Goal: Transaction & Acquisition: Purchase product/service

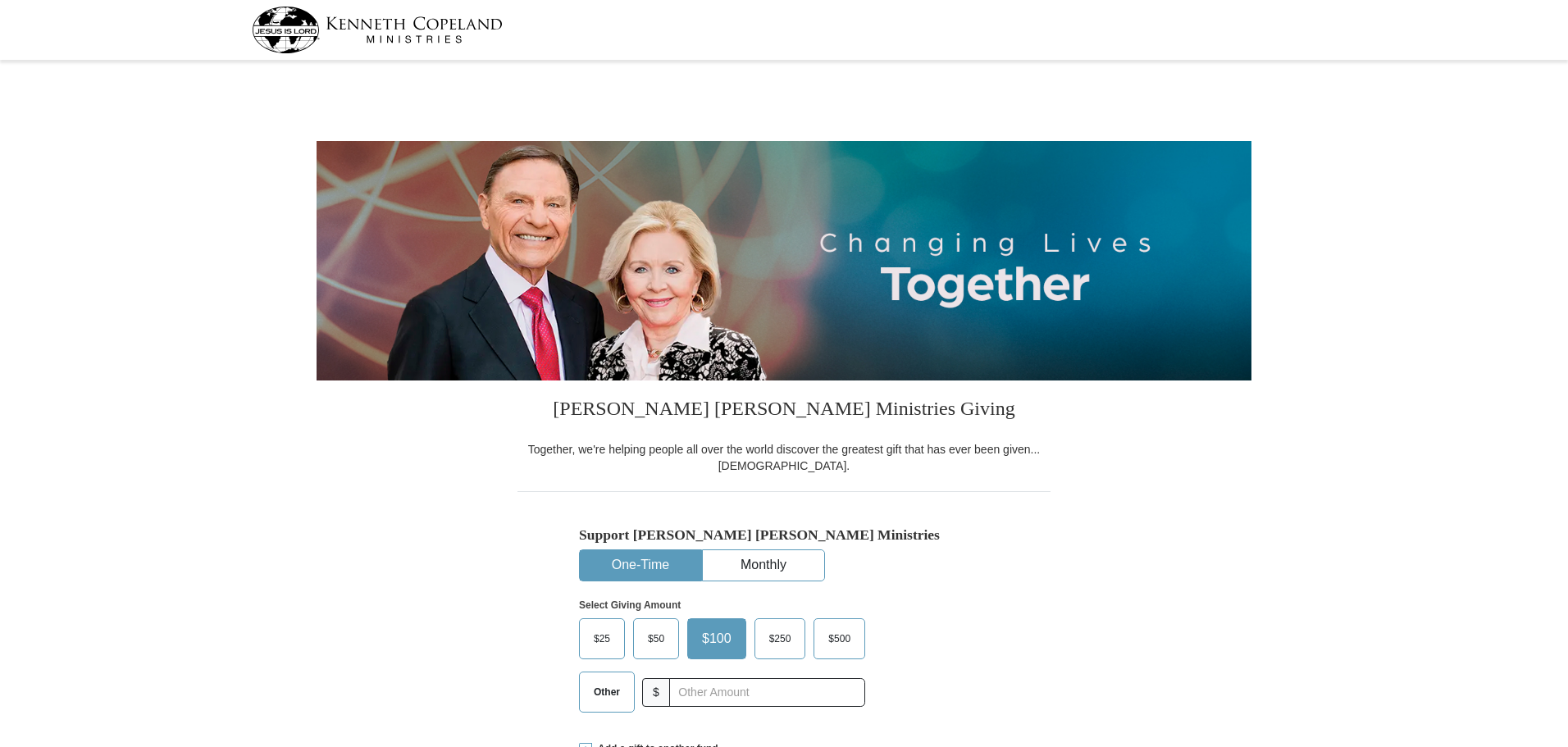
select select "SC"
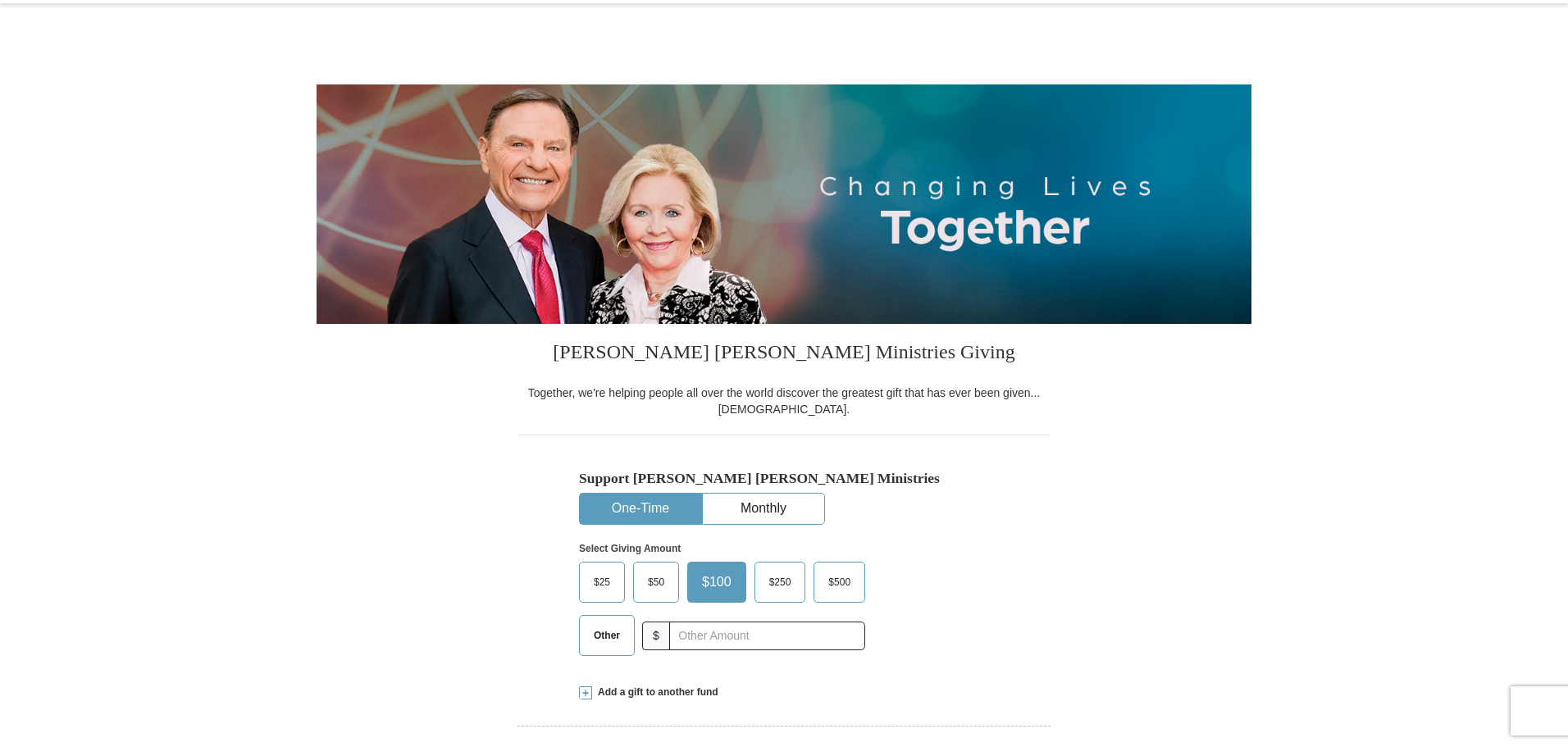
scroll to position [164, 0]
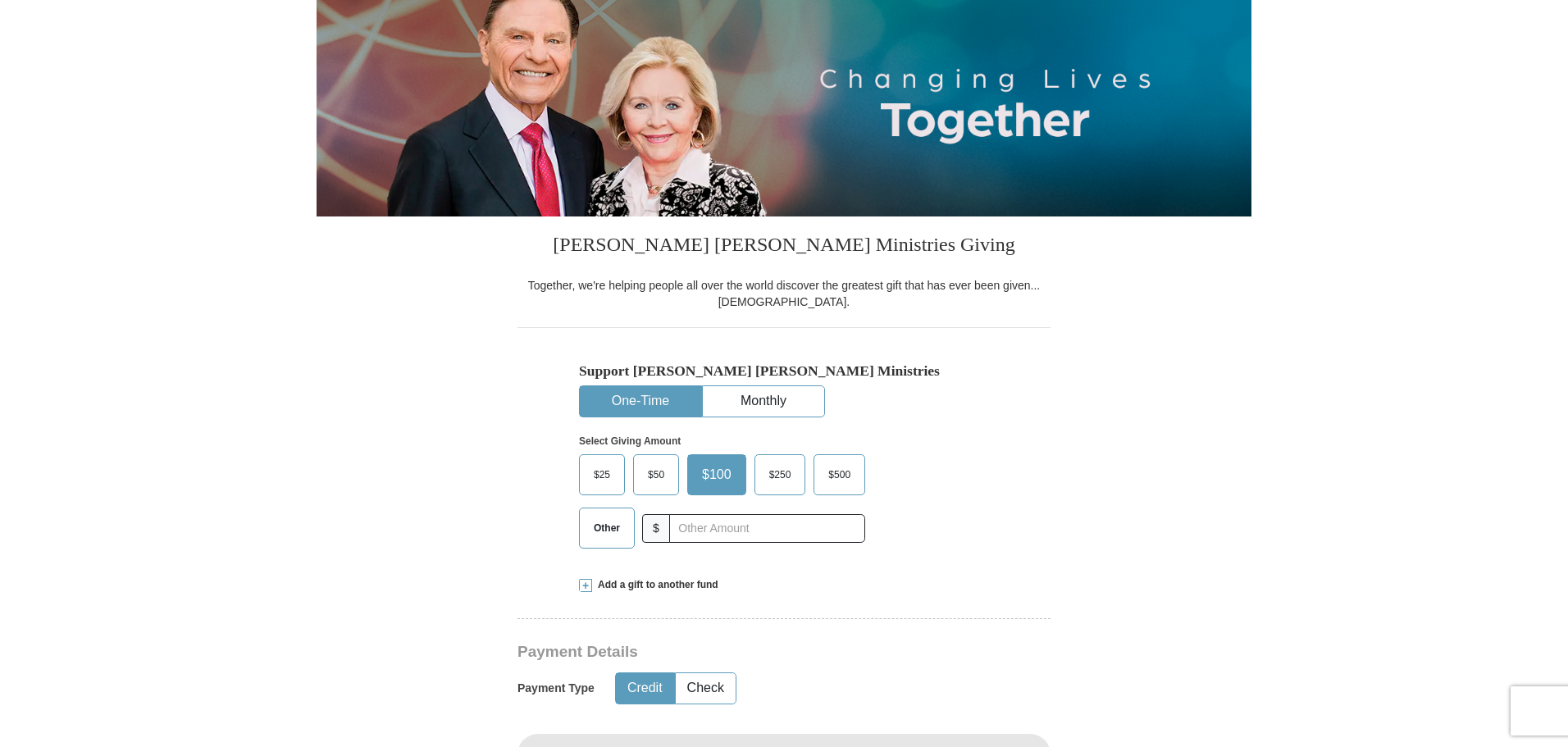
click at [601, 529] on span "Other" at bounding box center [606, 528] width 43 height 25
click at [0, 0] on input "Other" at bounding box center [0, 0] width 0 height 0
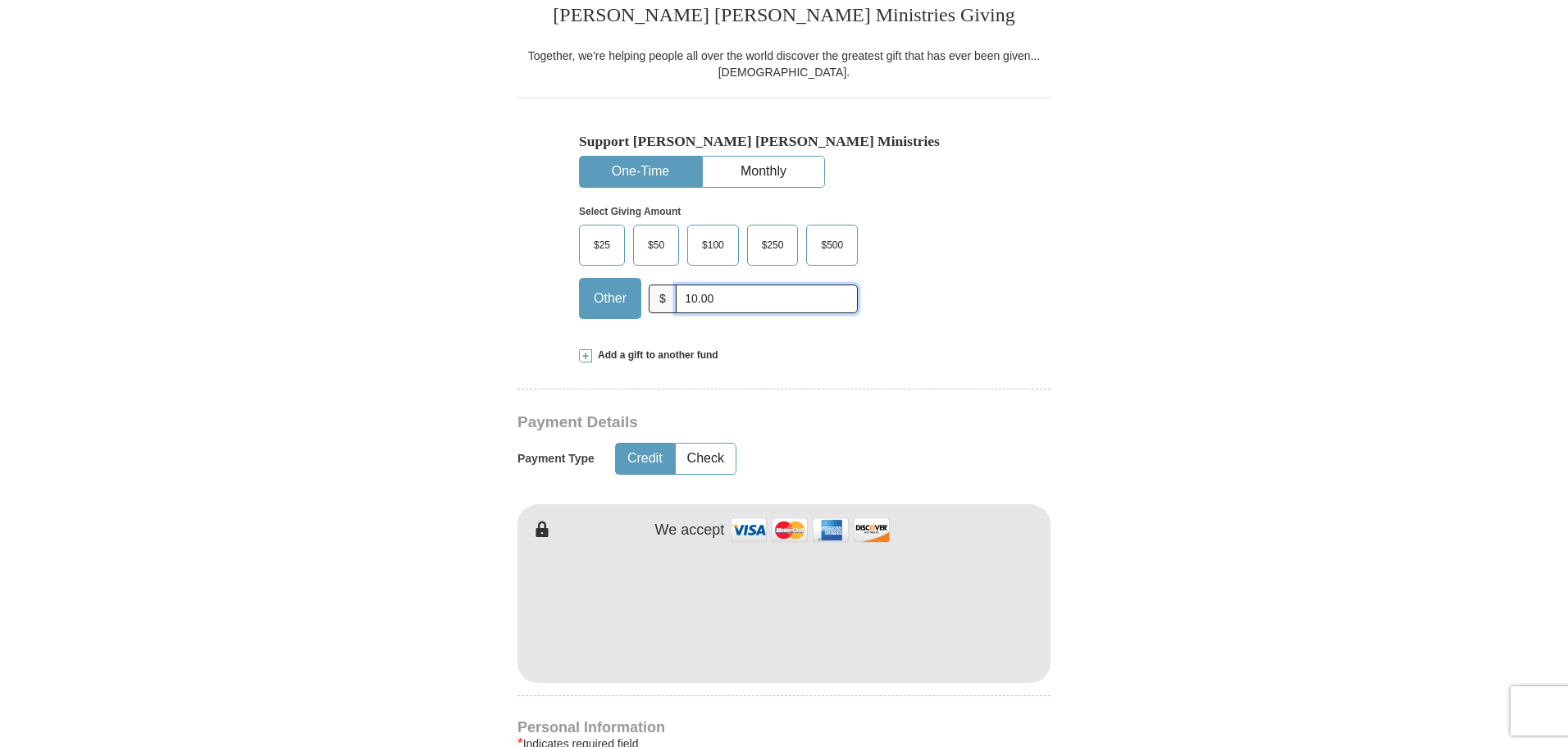
scroll to position [410, 0]
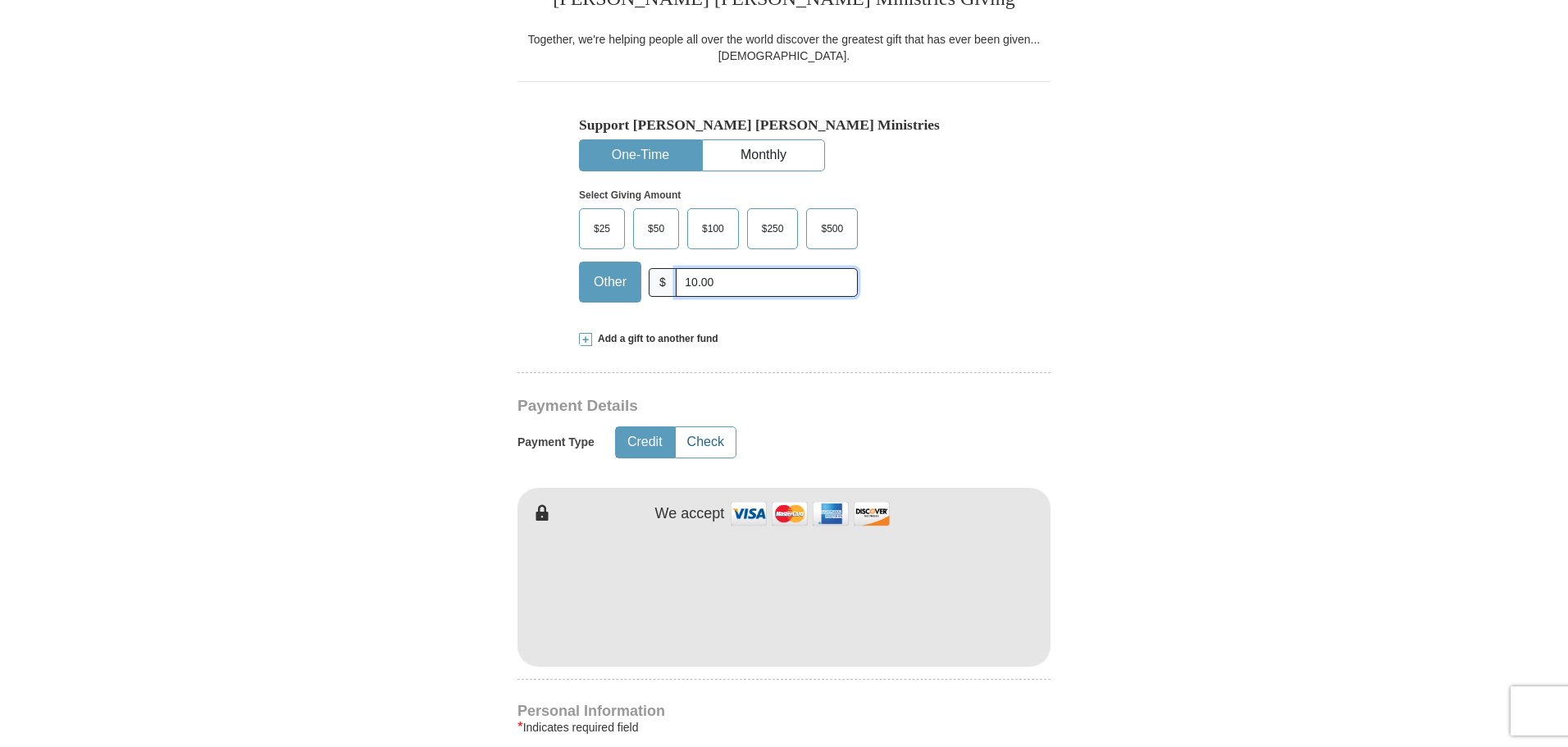
type input "10.00"
click at [708, 450] on button "Check" at bounding box center [705, 442] width 60 height 30
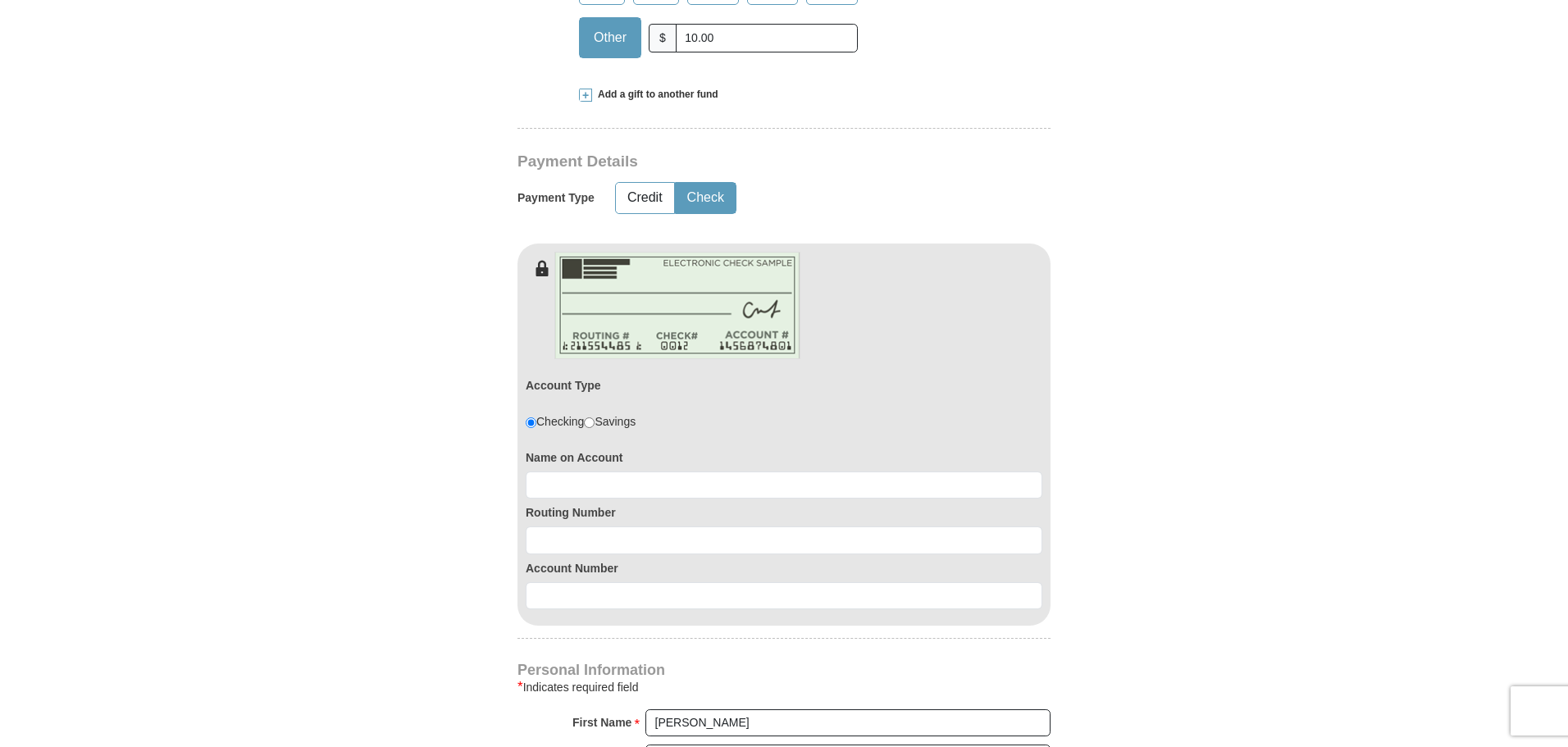
scroll to position [656, 0]
click at [584, 482] on input at bounding box center [784, 484] width 517 height 28
type input "[PERSON_NAME]"
type input "053207766"
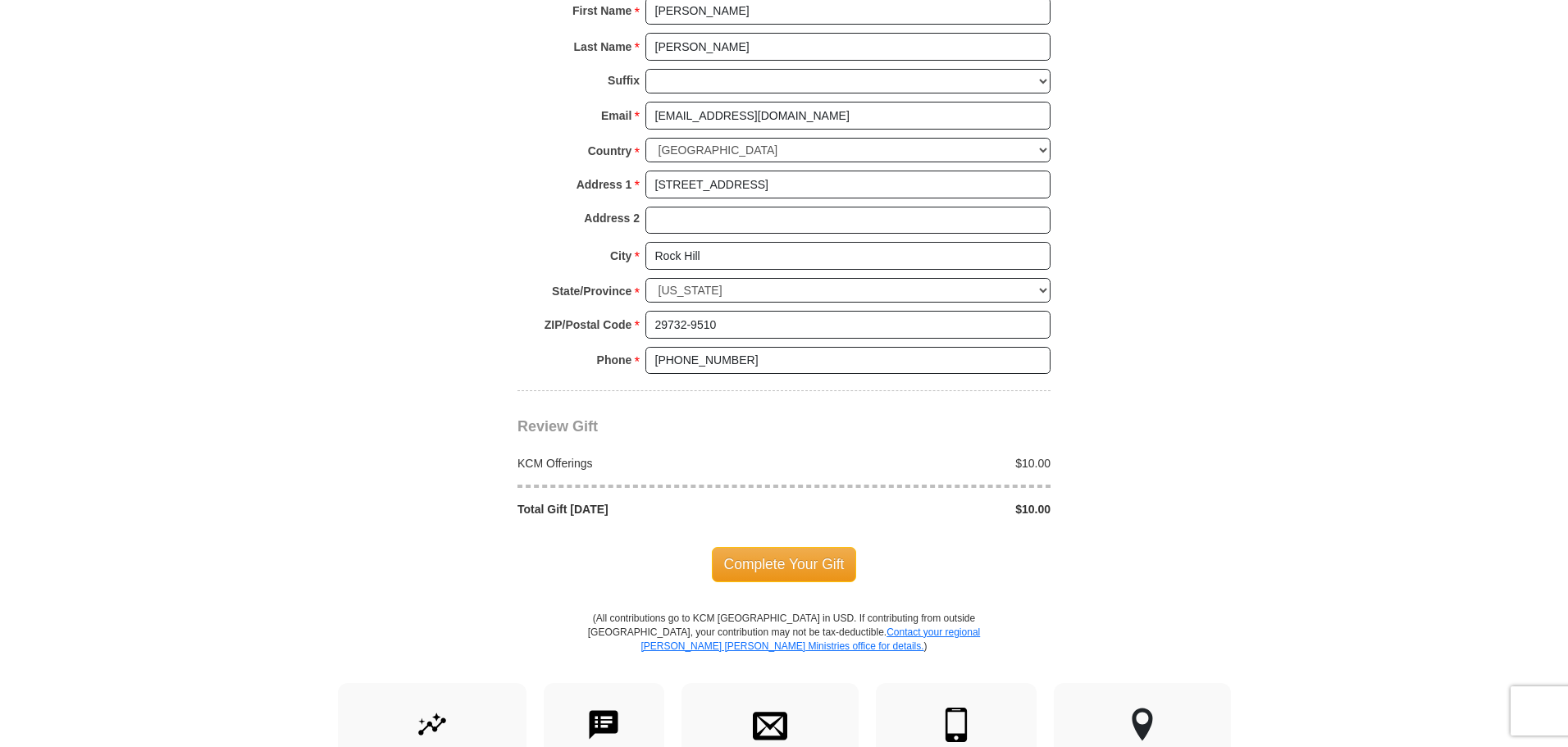
scroll to position [1394, 0]
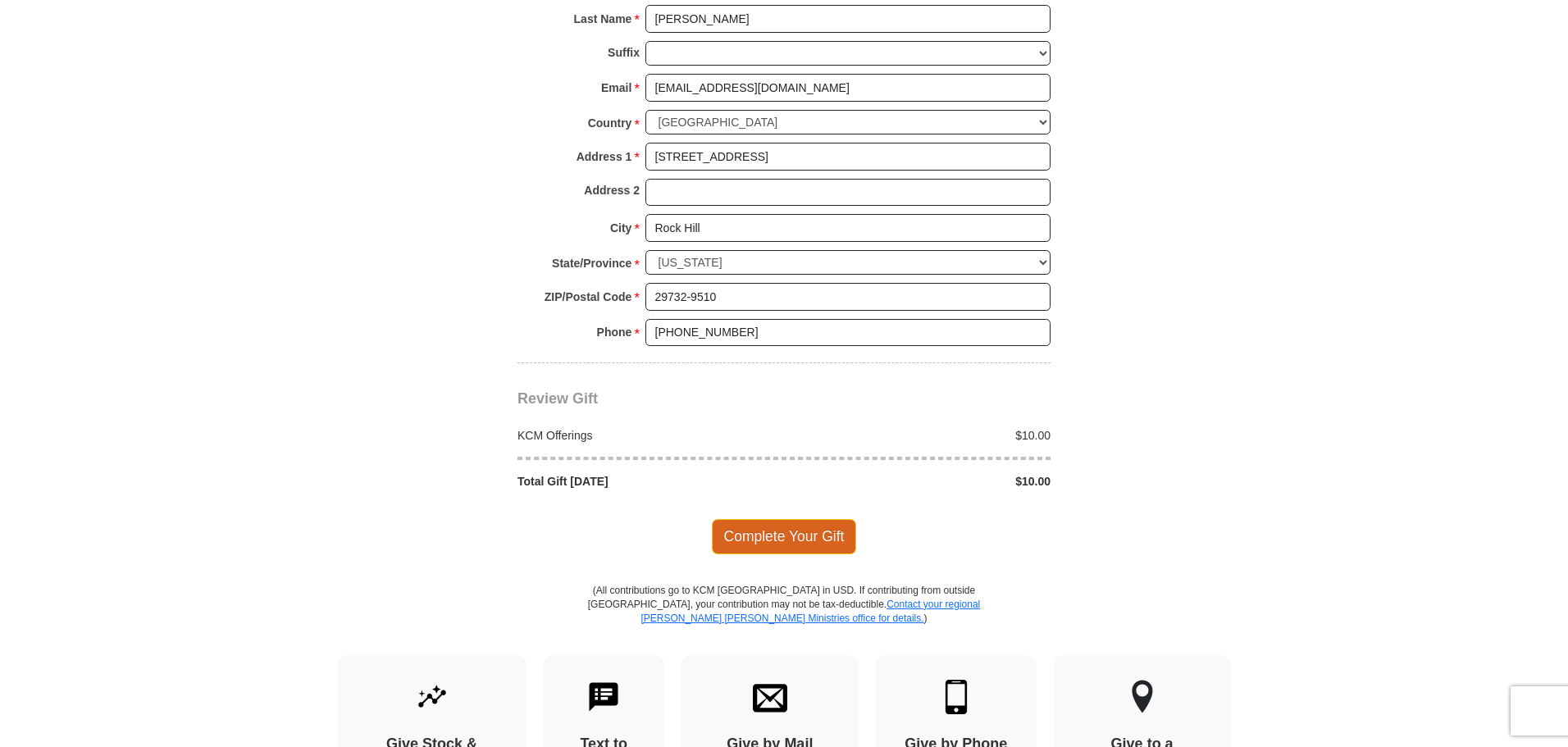
type input "1003295766809"
click at [828, 543] on span "Complete Your Gift" at bounding box center [785, 536] width 146 height 35
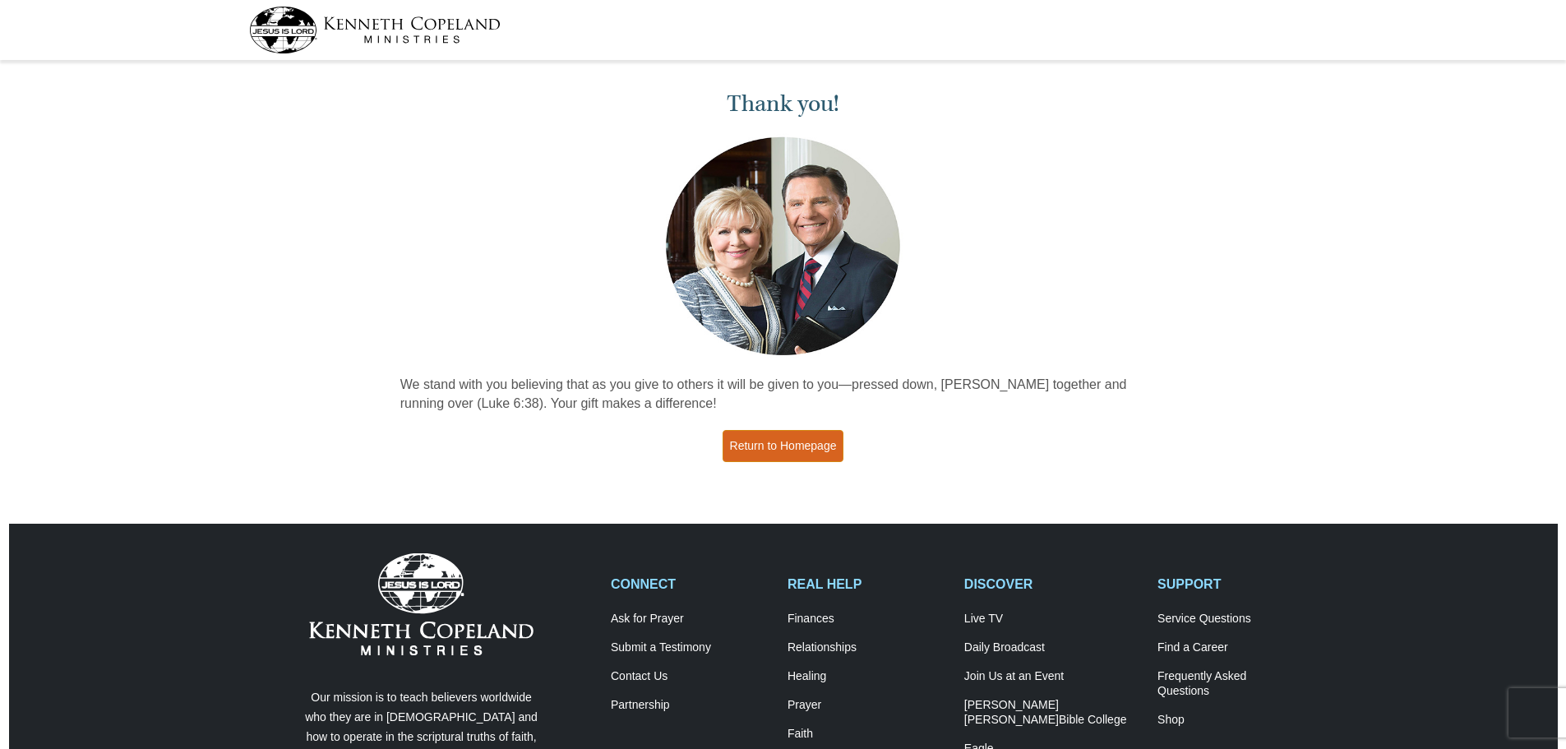
click at [774, 447] on link "Return to Homepage" at bounding box center [784, 446] width 122 height 32
